Goal: Information Seeking & Learning: Learn about a topic

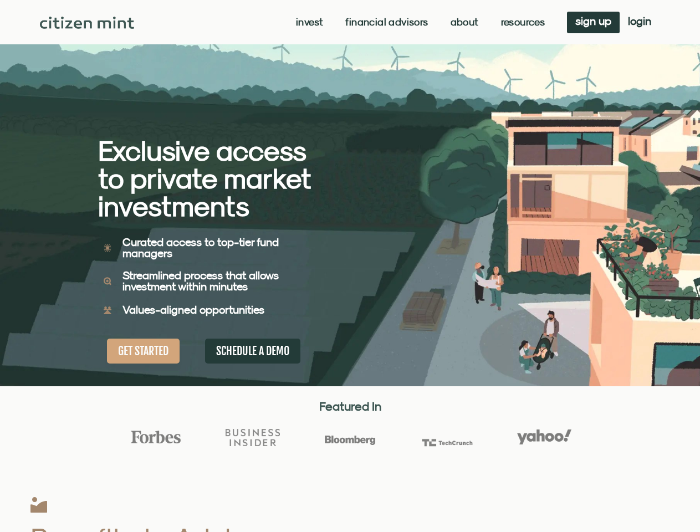
click at [350, 266] on div "Exclusive access to private market investments Exclusive access to private mark…" at bounding box center [224, 193] width 252 height 386
click at [308, 22] on link "Invest" at bounding box center [309, 22] width 27 height 11
click at [521, 22] on link "Resources" at bounding box center [523, 22] width 44 height 11
click at [350, 266] on div "Exclusive access to private market investments Exclusive access to private mark…" at bounding box center [224, 193] width 252 height 386
click at [290, 22] on link "Invest" at bounding box center [291, 22] width 39 height 11
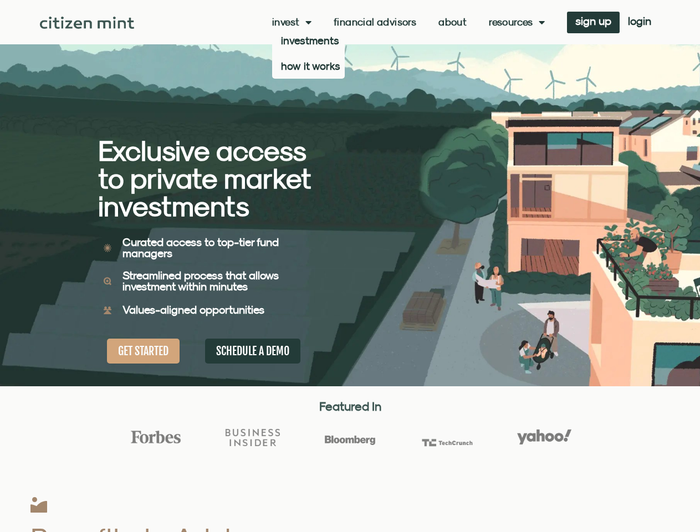
click at [515, 22] on link "Resources" at bounding box center [517, 22] width 56 height 11
